Goal: Find specific page/section: Find specific page/section

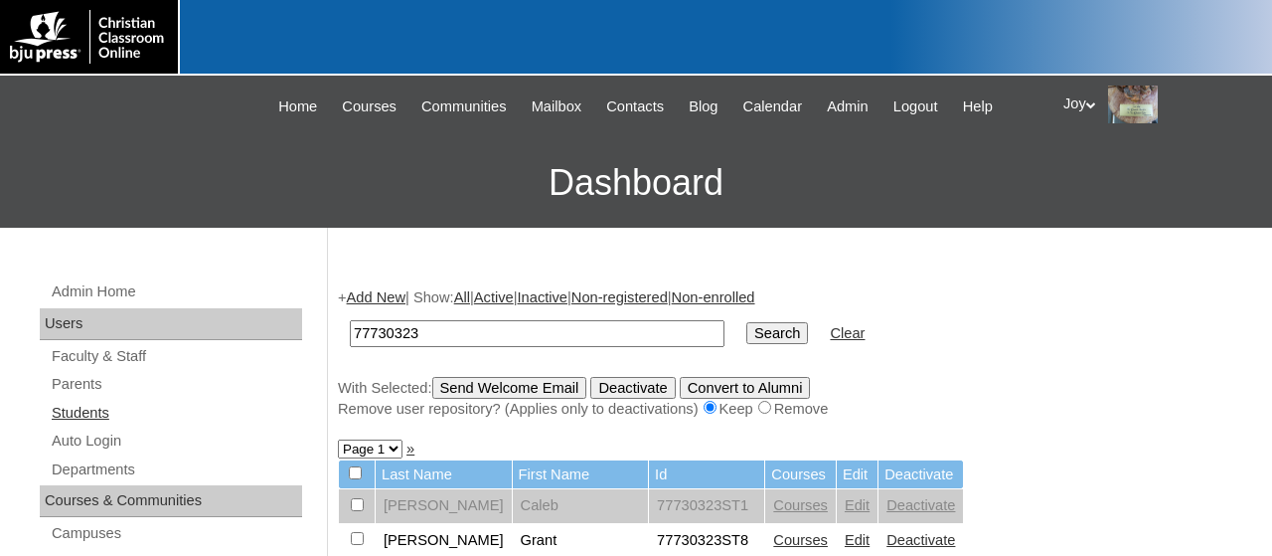
click at [88, 402] on link "Students" at bounding box center [176, 413] width 252 height 25
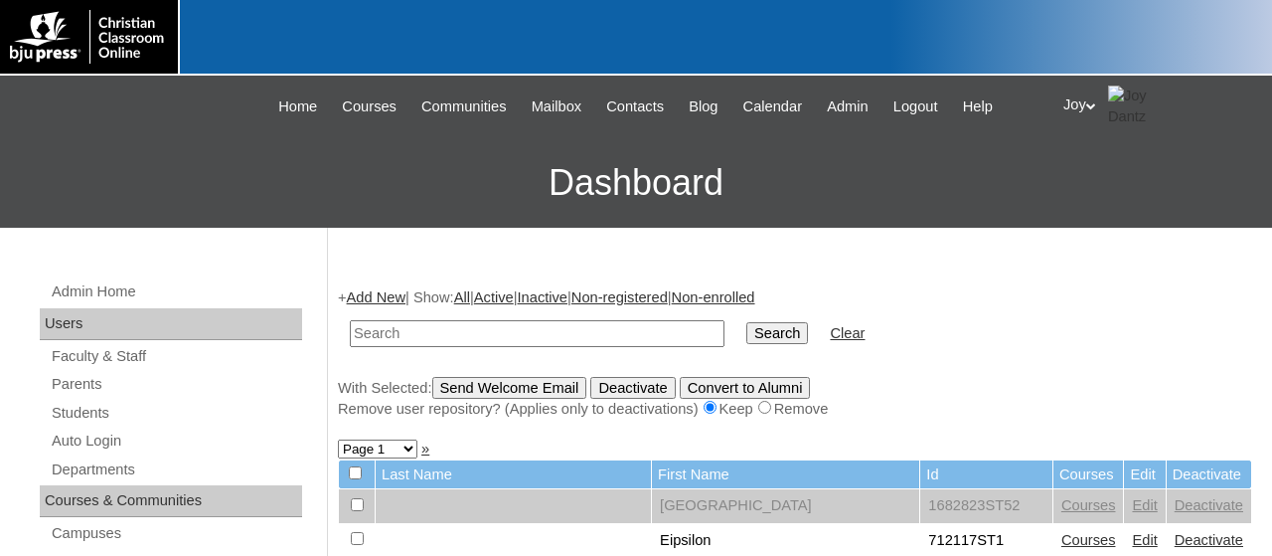
click at [459, 329] on input "text" at bounding box center [537, 333] width 375 height 27
type input "[PERSON_NAME]"
click at [746, 322] on input "Search" at bounding box center [777, 333] width 62 height 22
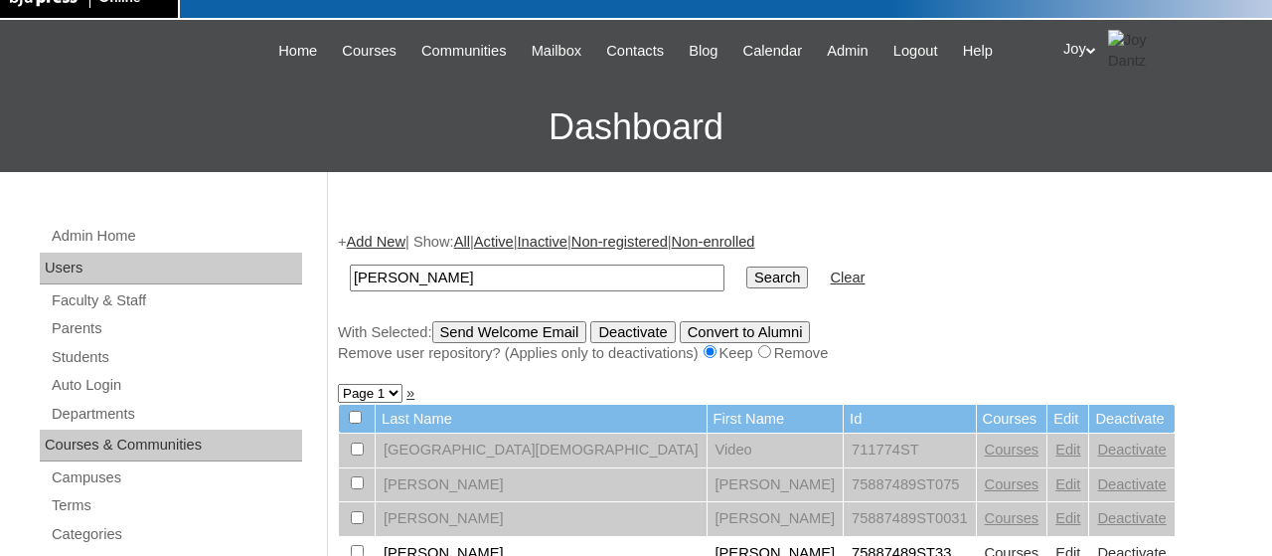
scroll to position [272, 0]
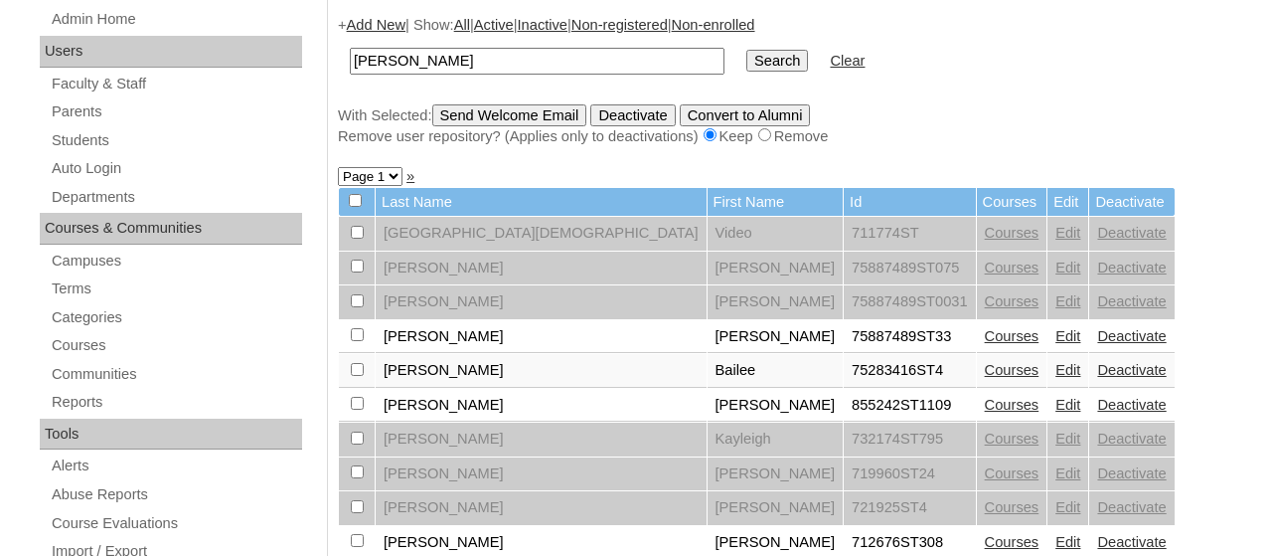
click at [985, 378] on link "Courses" at bounding box center [1012, 370] width 55 height 16
